Goal: Task Accomplishment & Management: Use online tool/utility

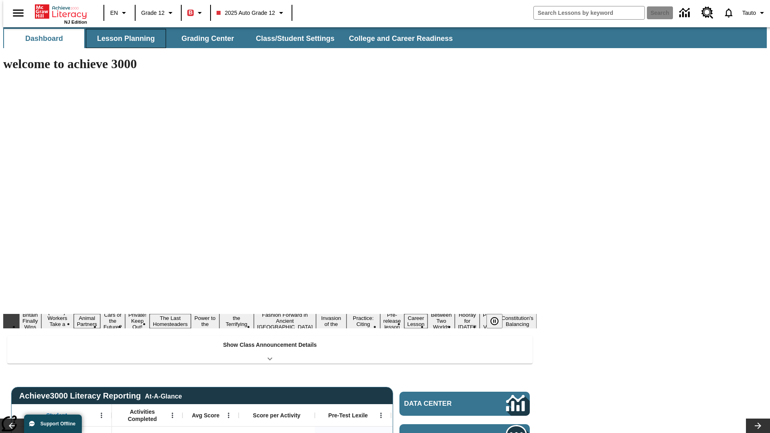
click at [123, 39] on button "Lesson Planning" at bounding box center [126, 38] width 80 height 19
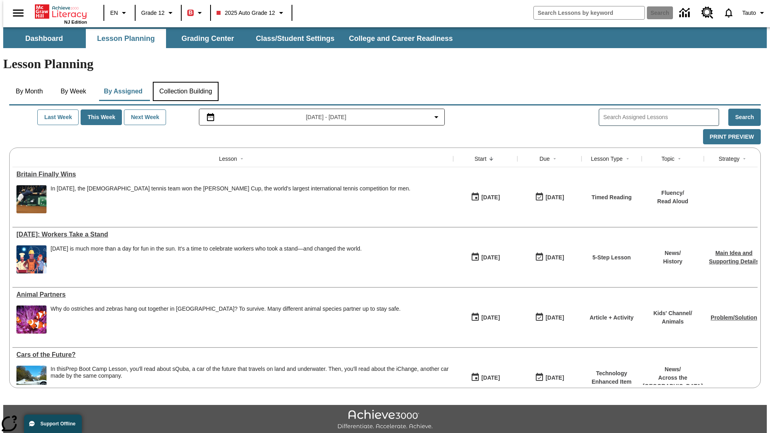
click at [185, 82] on button "Collection Building" at bounding box center [186, 91] width 66 height 19
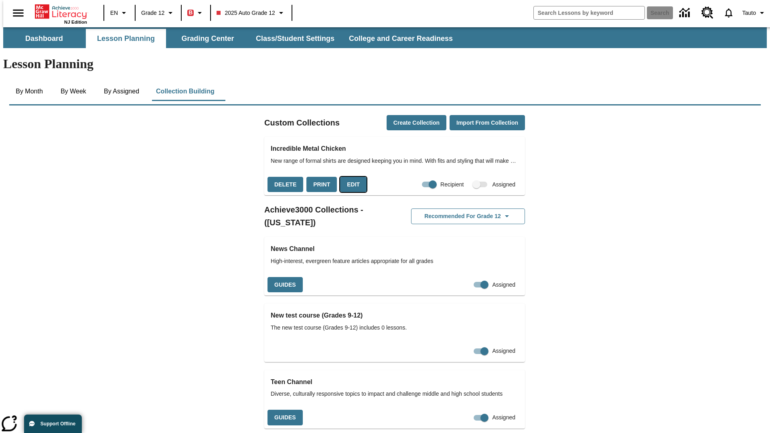
click at [351, 177] on button "Edit" at bounding box center [353, 185] width 26 height 16
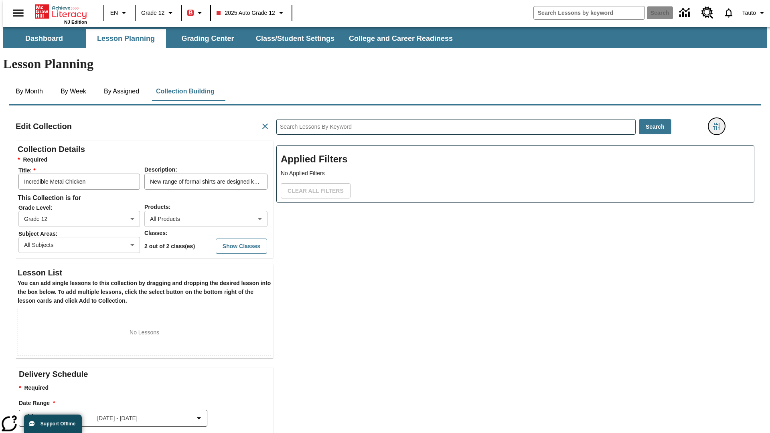
click at [719, 123] on icon "Filters Side menu" at bounding box center [716, 126] width 7 height 7
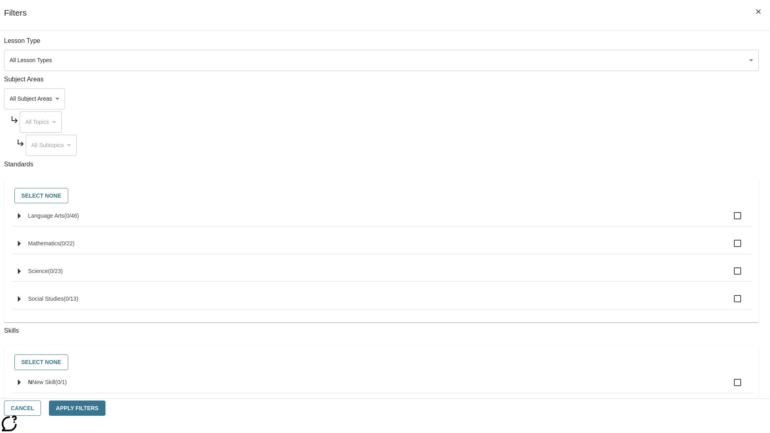
click at [578, 99] on body "Skip to main content NJ Edition EN Grade 12 B 2025 Auto Grade 12 Search 0 Tauto…" at bounding box center [385, 278] width 764 height 503
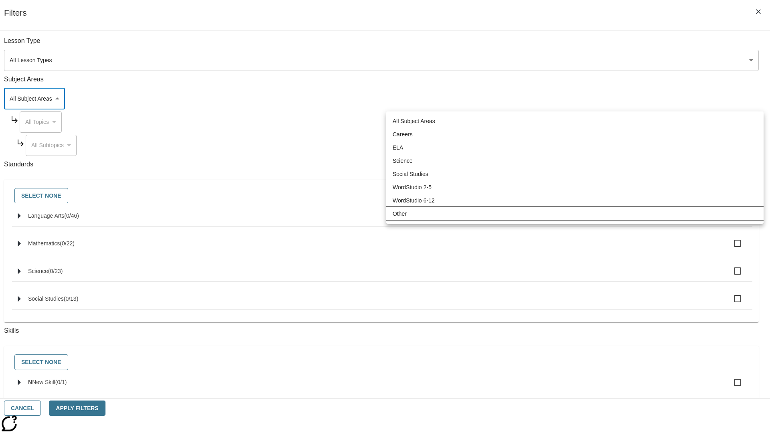
click at [575, 214] on li "Other" at bounding box center [574, 213] width 377 height 13
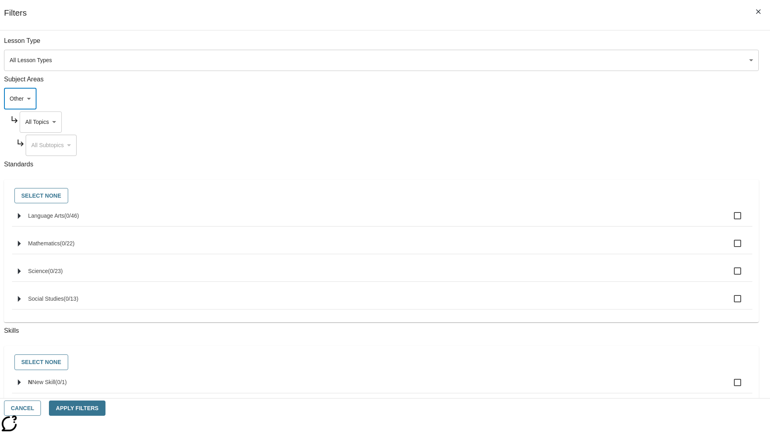
type input "0"
click at [585, 122] on body "Skip to main content NJ Edition EN Grade 12 B 2025 Auto Grade 12 Search 0 Tauto…" at bounding box center [385, 278] width 764 height 503
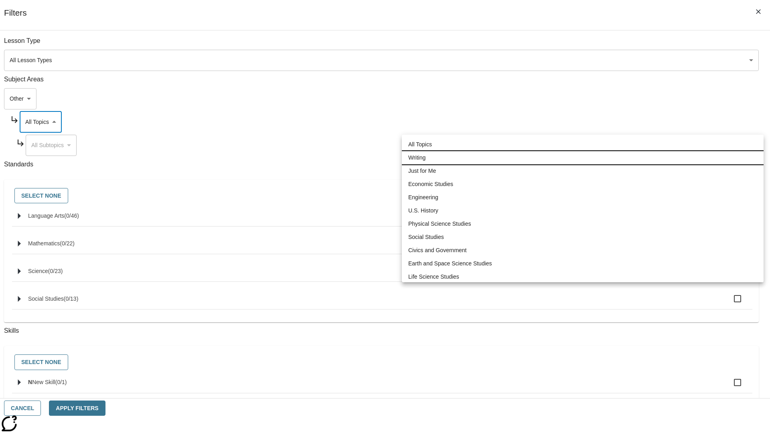
click at [583, 158] on li "Writing" at bounding box center [583, 157] width 362 height 13
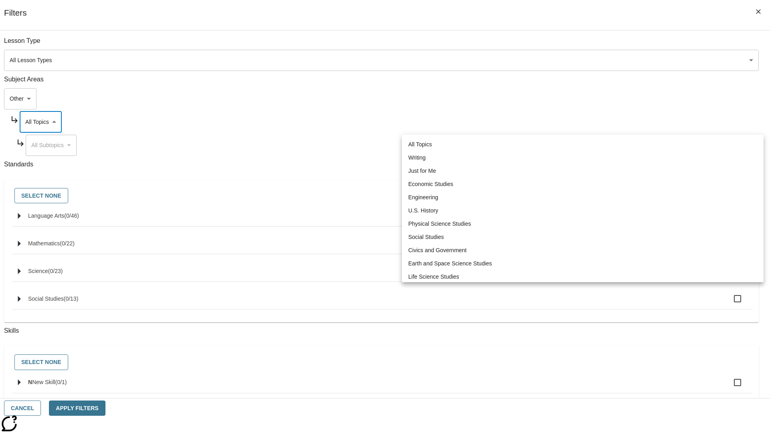
type input "6"
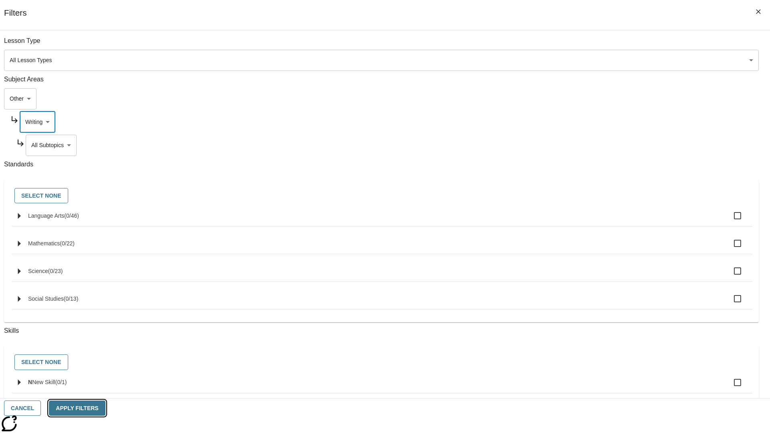
click at [105, 408] on button "Apply Filters" at bounding box center [77, 409] width 56 height 16
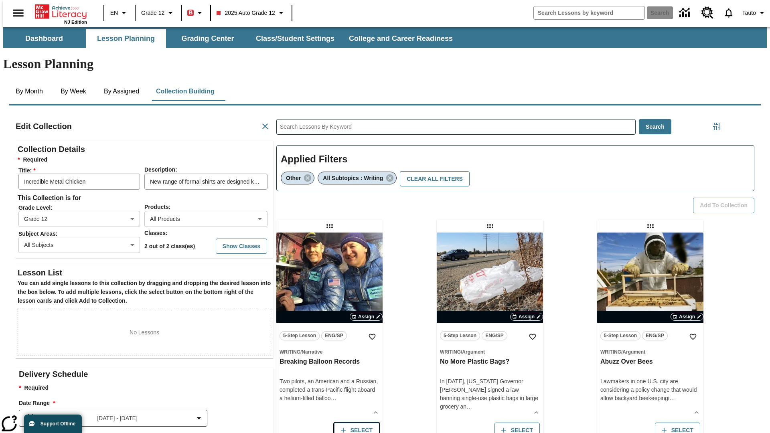
click at [355, 423] on button "Select" at bounding box center [356, 431] width 45 height 16
click at [726, 198] on button "Add to Collection" at bounding box center [723, 206] width 61 height 16
click at [355, 423] on button "Select" at bounding box center [356, 431] width 45 height 16
